Goal: Task Accomplishment & Management: Manage account settings

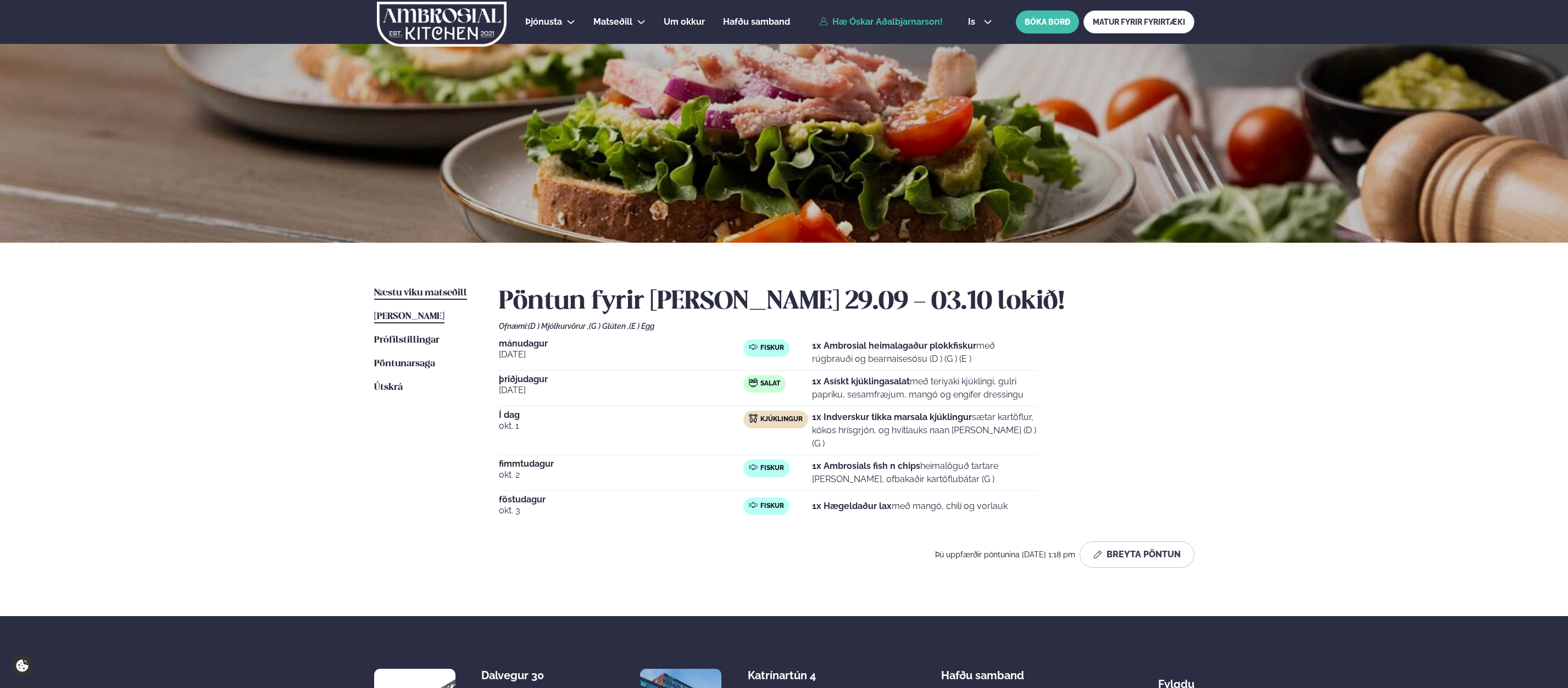
click at [408, 288] on link "Næstu [PERSON_NAME] matseðill Næsta vika" at bounding box center [420, 293] width 92 height 13
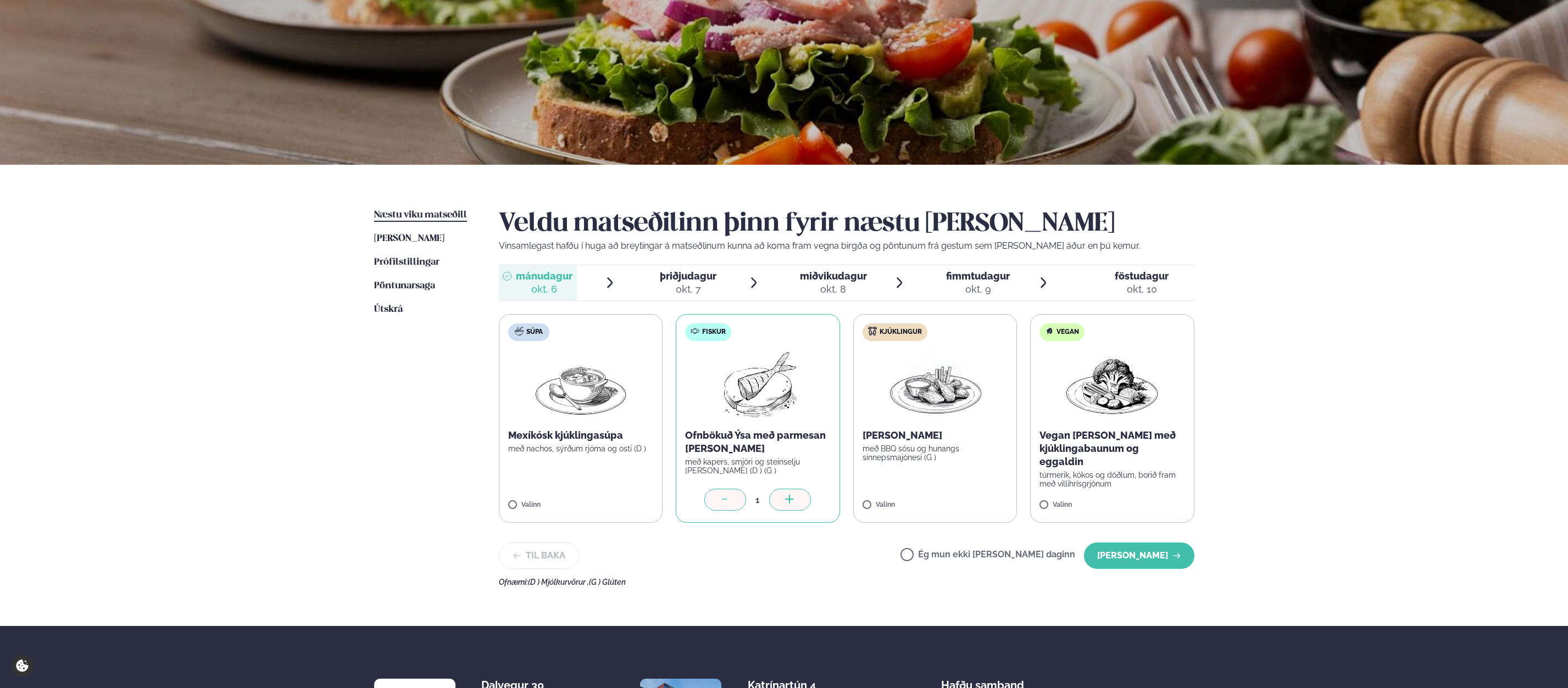
scroll to position [80, 0]
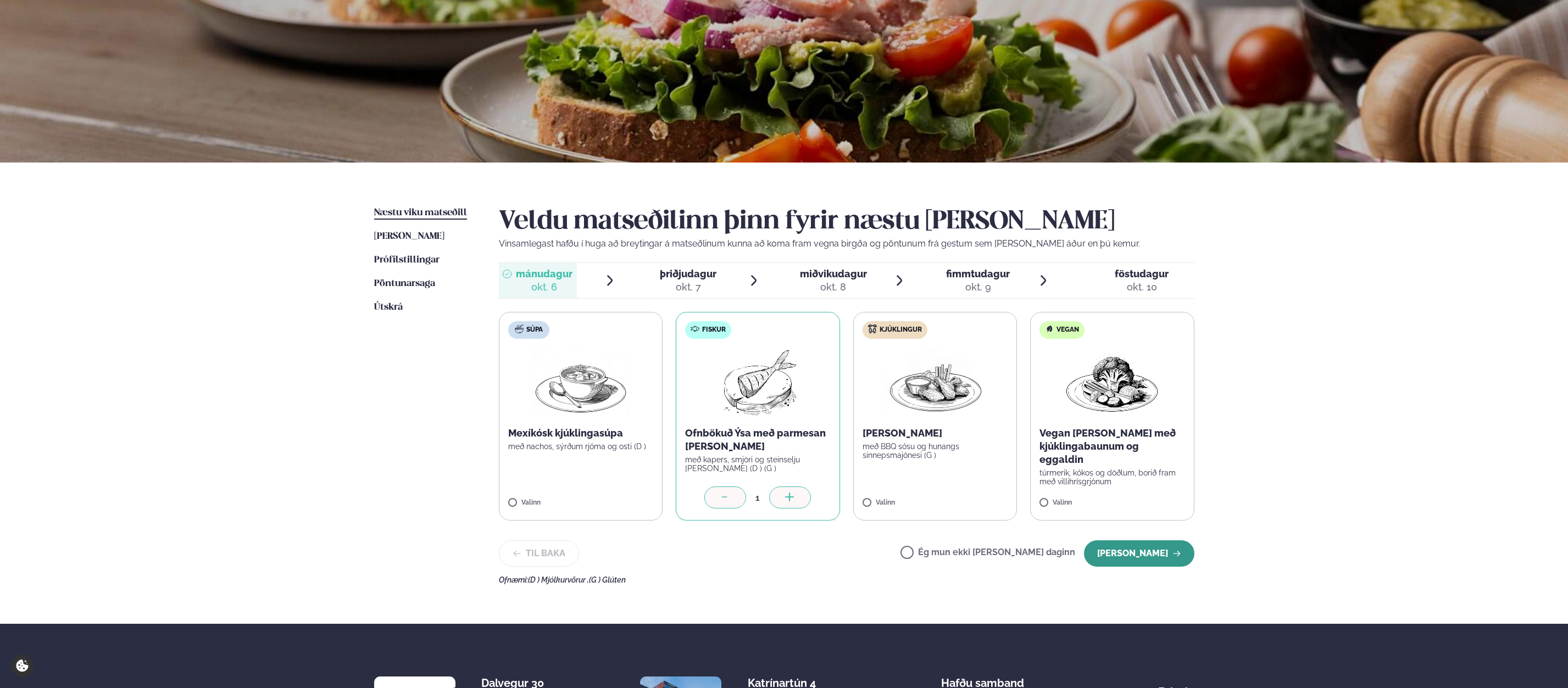
click at [1145, 556] on button "[PERSON_NAME]" at bounding box center [1139, 553] width 111 height 26
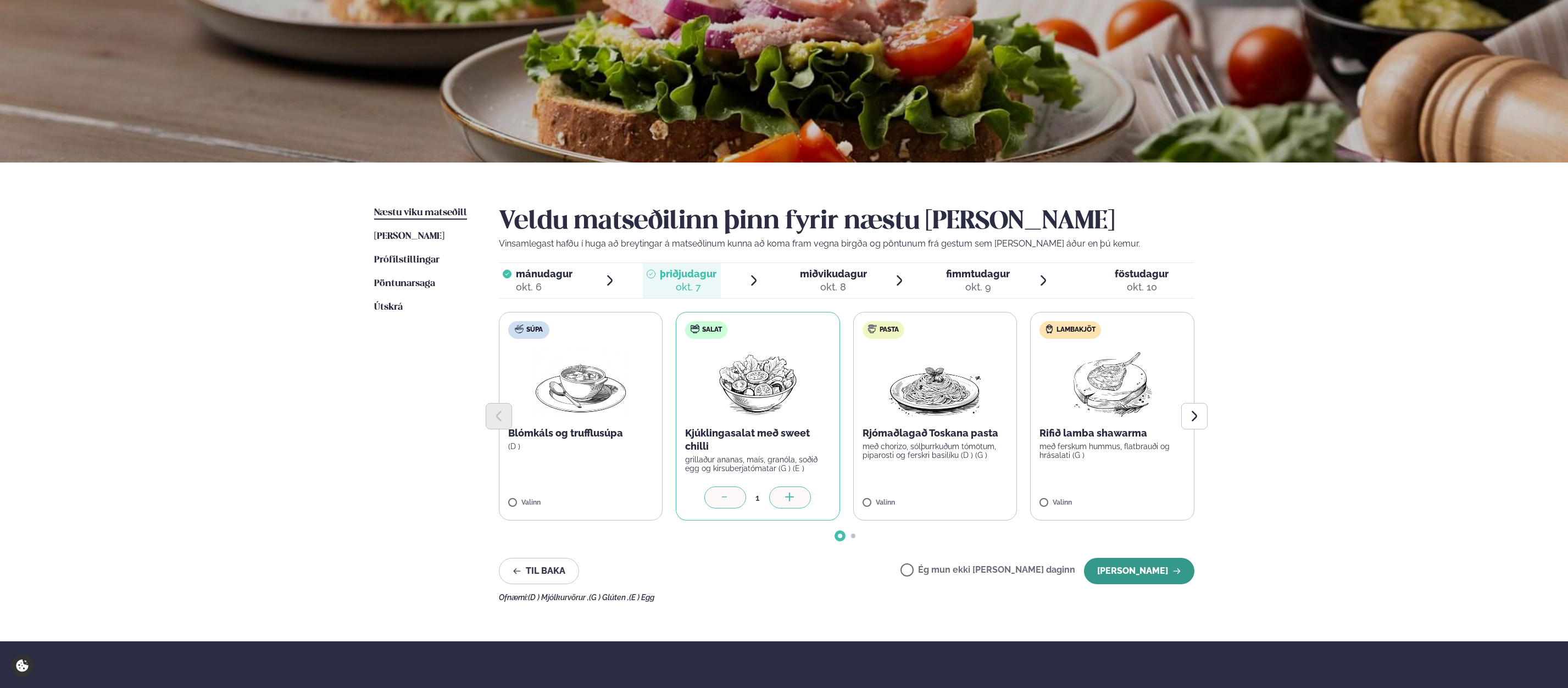
click at [1123, 566] on button "[PERSON_NAME]" at bounding box center [1139, 570] width 111 height 26
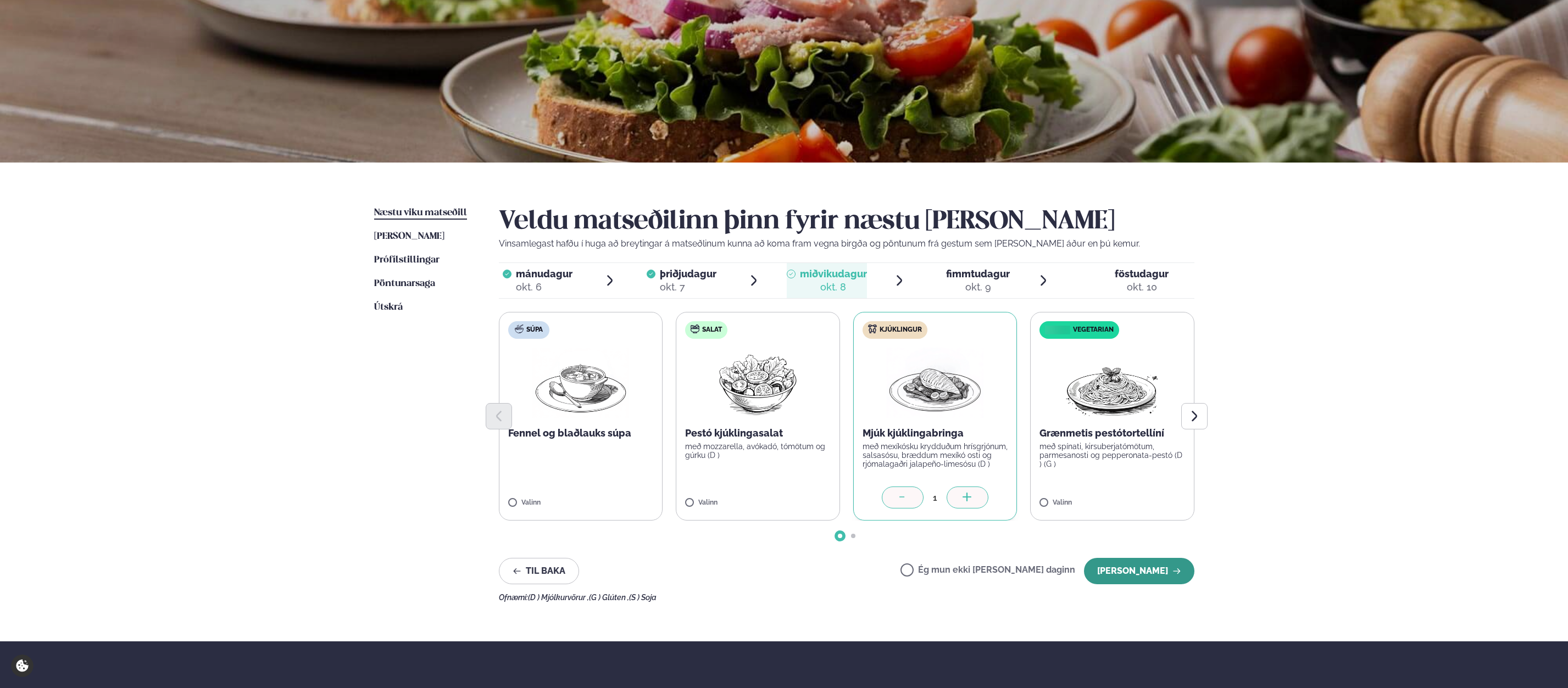
click at [1136, 572] on button "[PERSON_NAME]" at bounding box center [1139, 570] width 111 height 26
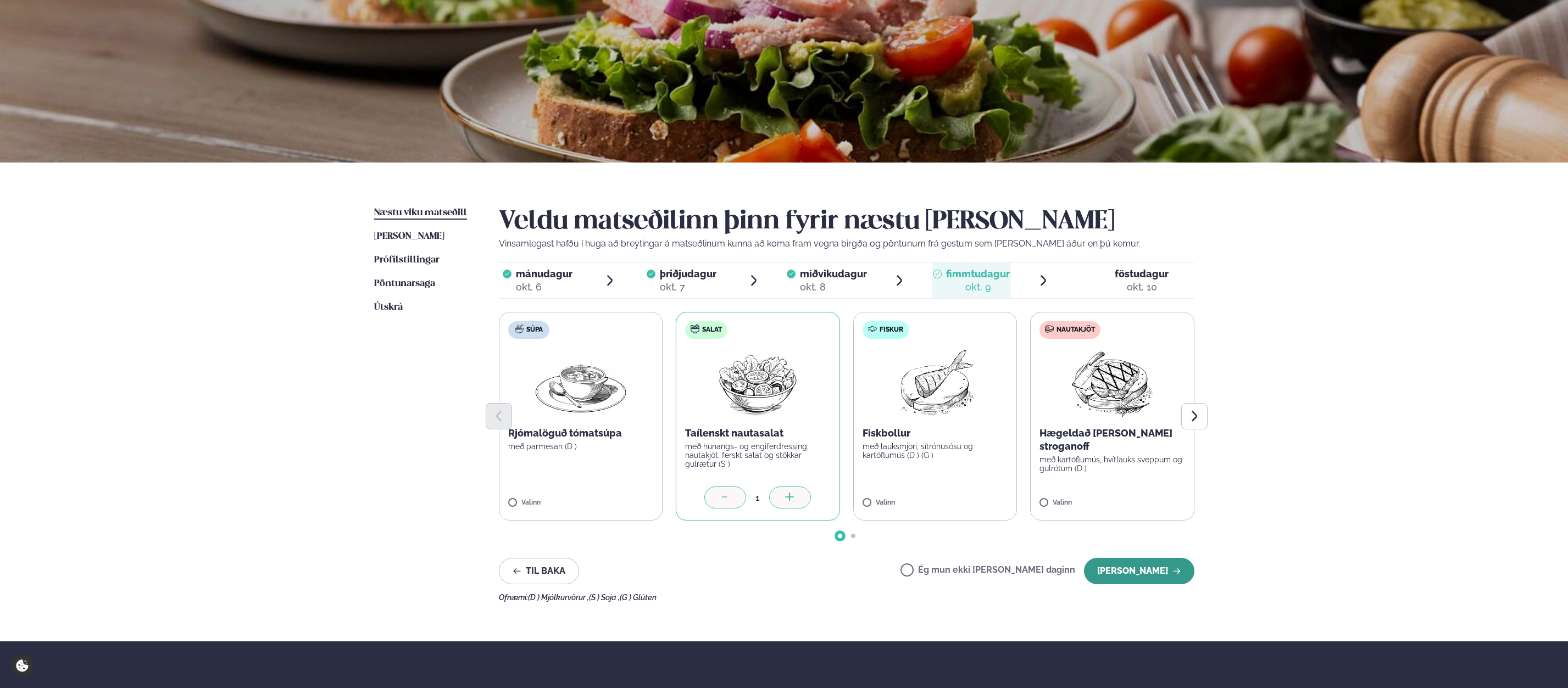
click at [1158, 569] on button "[PERSON_NAME]" at bounding box center [1139, 570] width 111 height 26
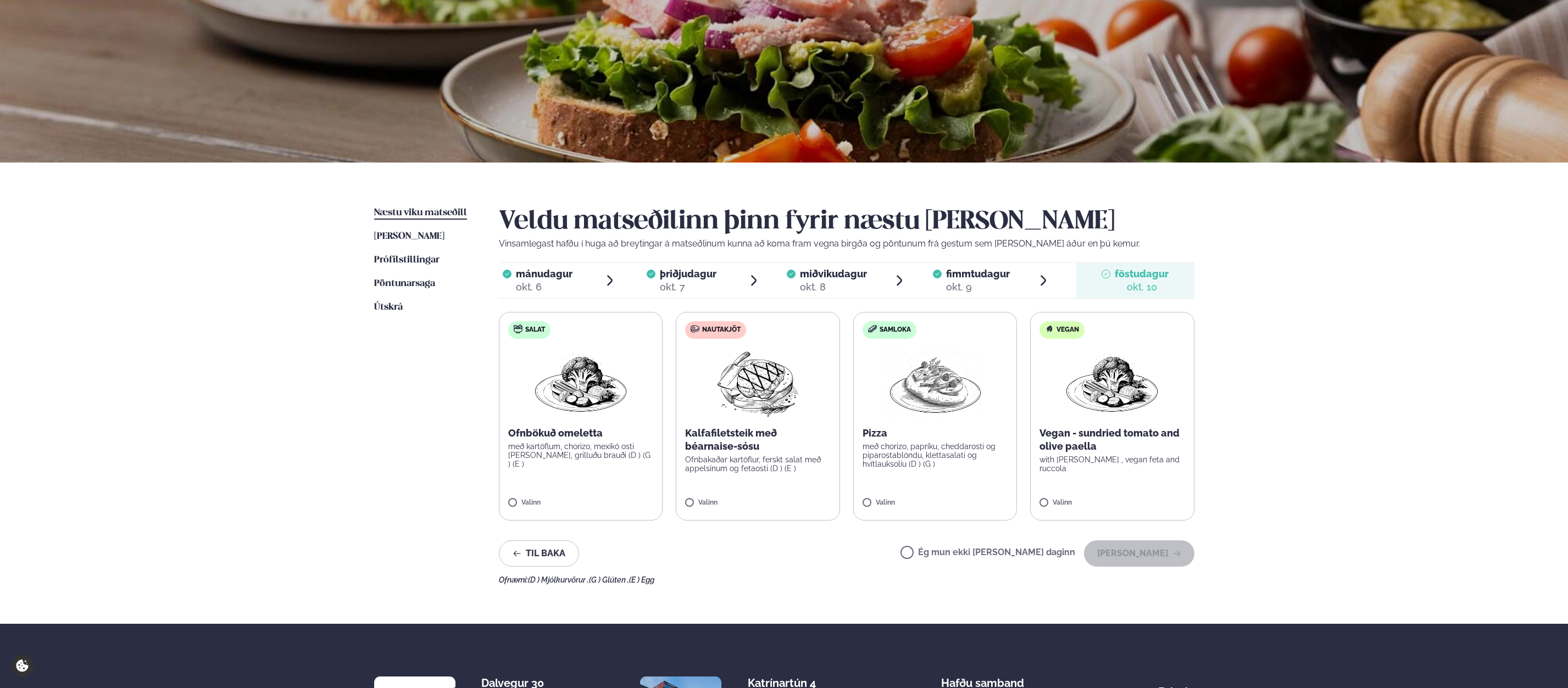
click at [944, 552] on label "Ég mun ekki [PERSON_NAME] daginn" at bounding box center [987, 554] width 175 height 12
click at [1151, 555] on button "[PERSON_NAME]" at bounding box center [1139, 553] width 111 height 26
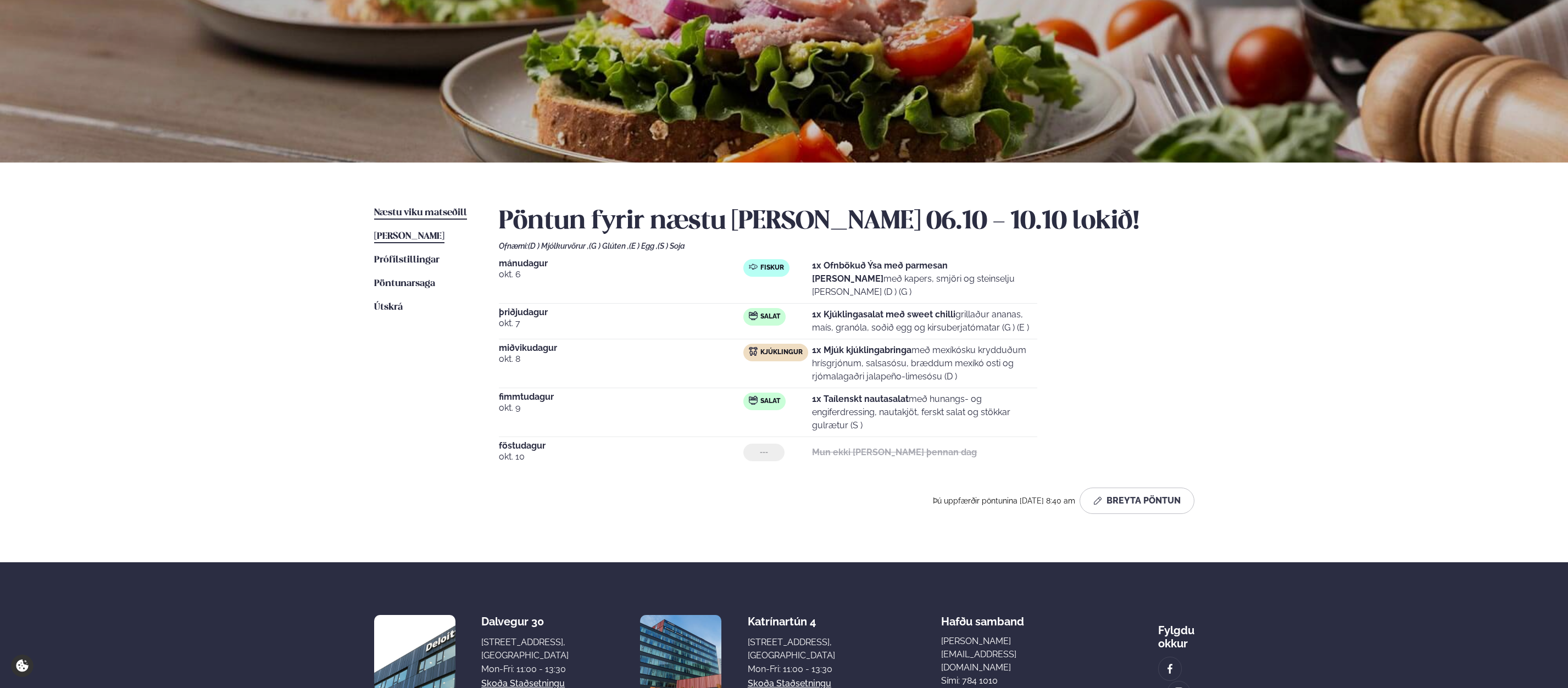
click at [413, 237] on span "[PERSON_NAME]" at bounding box center [409, 236] width 70 height 9
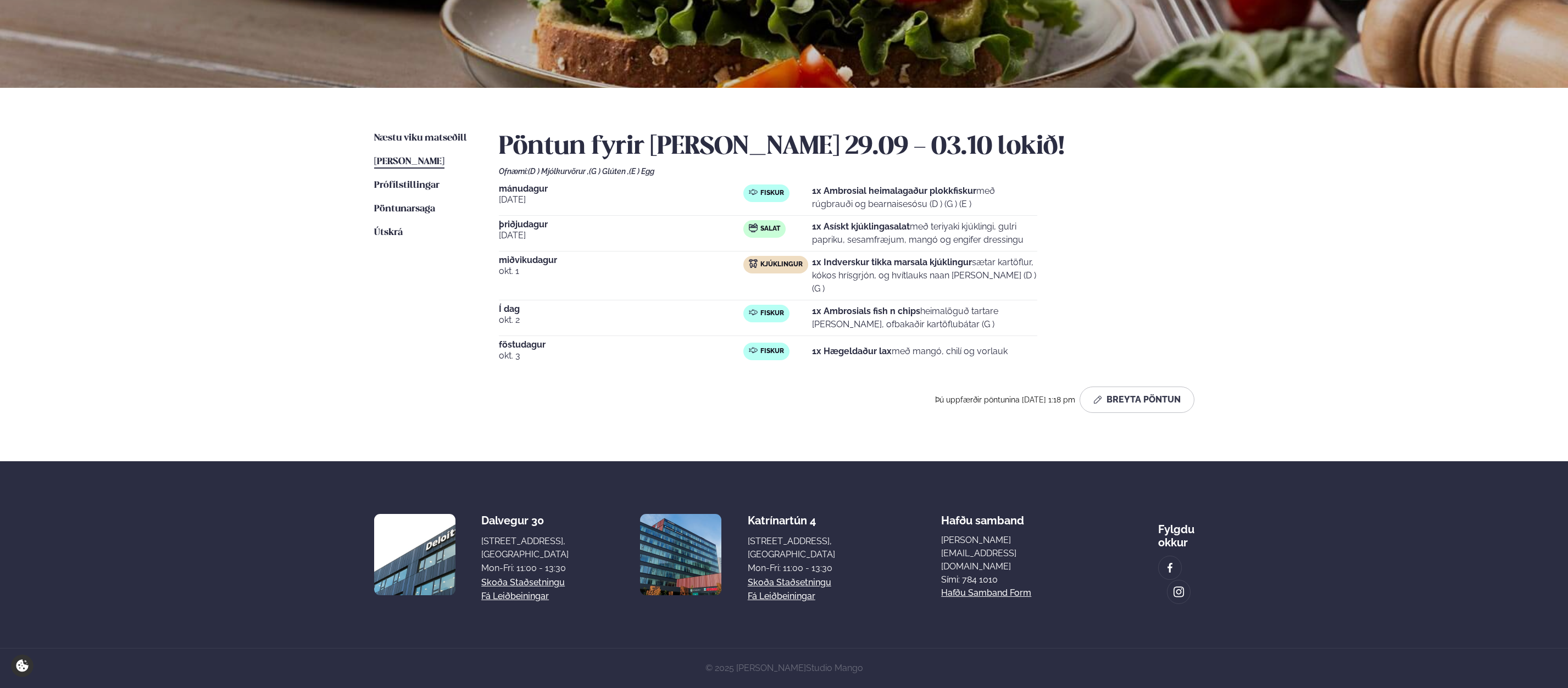
scroll to position [164, 0]
click at [1164, 562] on img at bounding box center [1170, 568] width 12 height 13
